Goal: Subscribe to service/newsletter

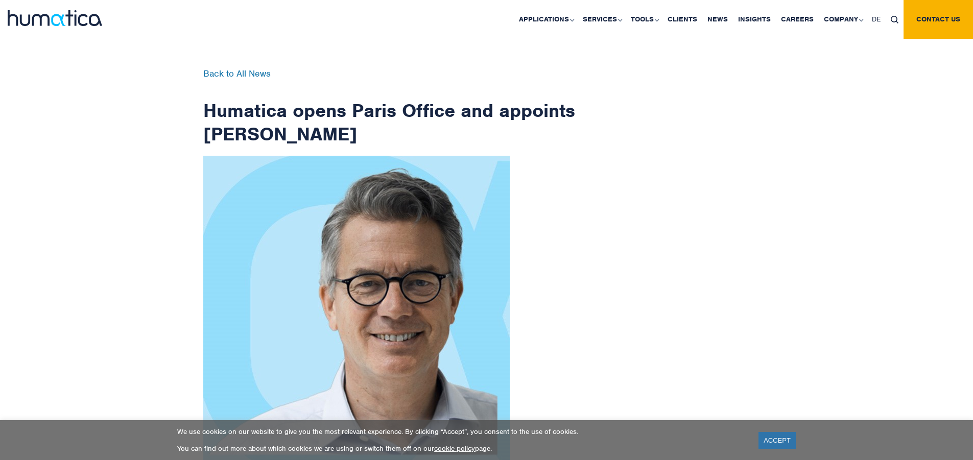
scroll to position [1630, 0]
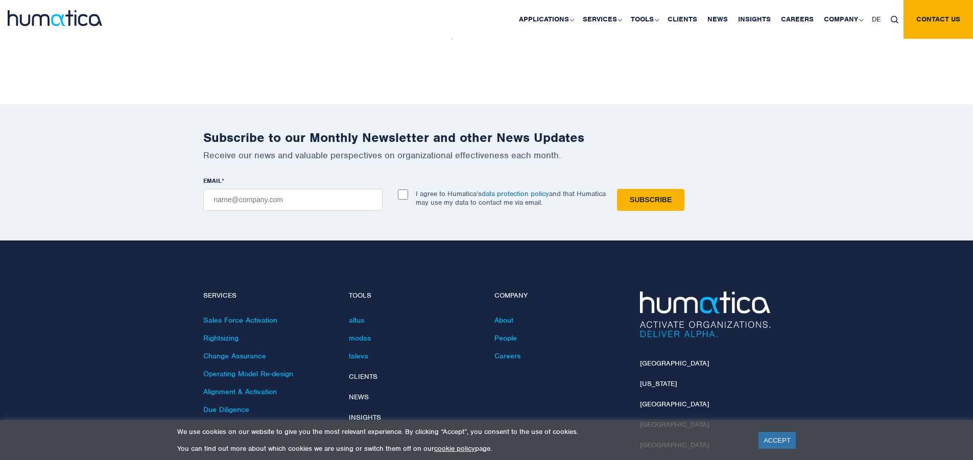
checkbox input "true"
type input "[EMAIL_ADDRESS][DOMAIN_NAME]"
click at [617, 189] on input "Subscribe" at bounding box center [650, 200] width 67 height 22
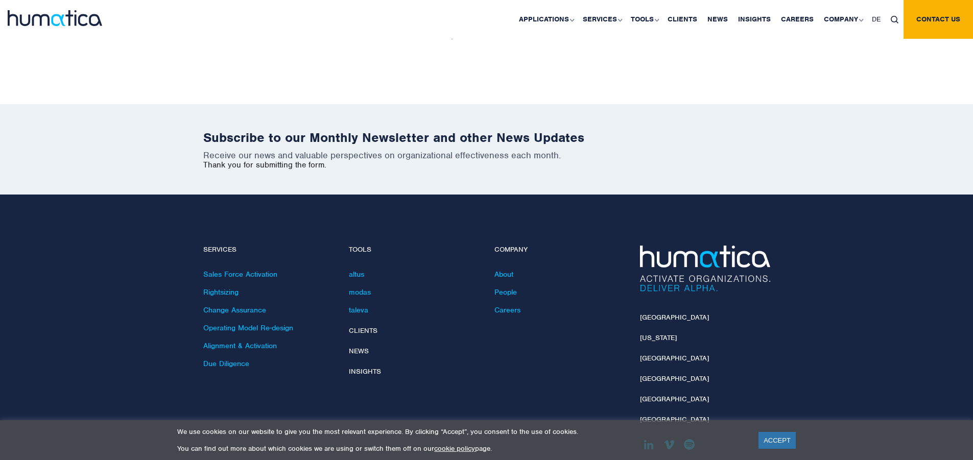
scroll to position [1584, 0]
